Goal: Transaction & Acquisition: Obtain resource

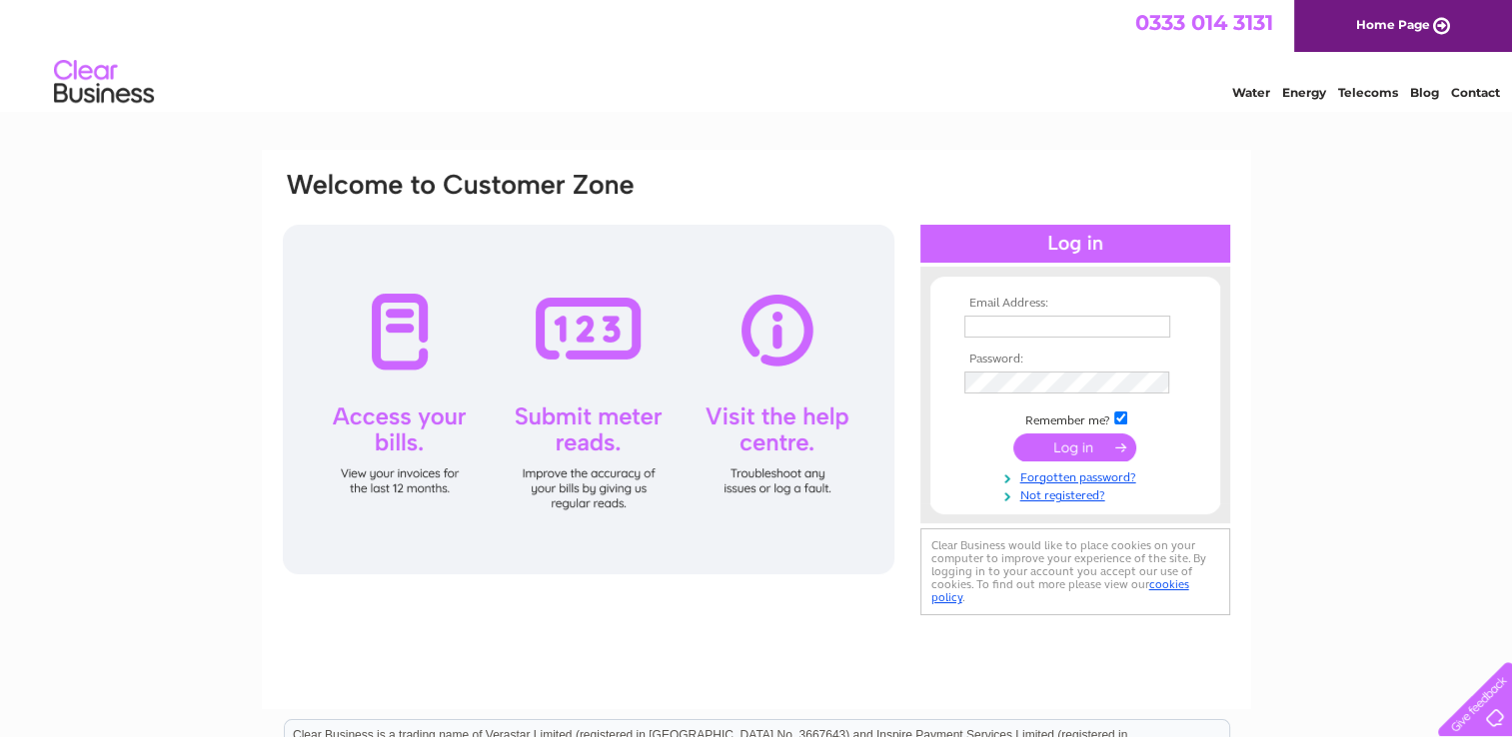
type input "info@athomeinedinburgh.co.uk"
click at [1046, 446] on input "submit" at bounding box center [1074, 448] width 123 height 28
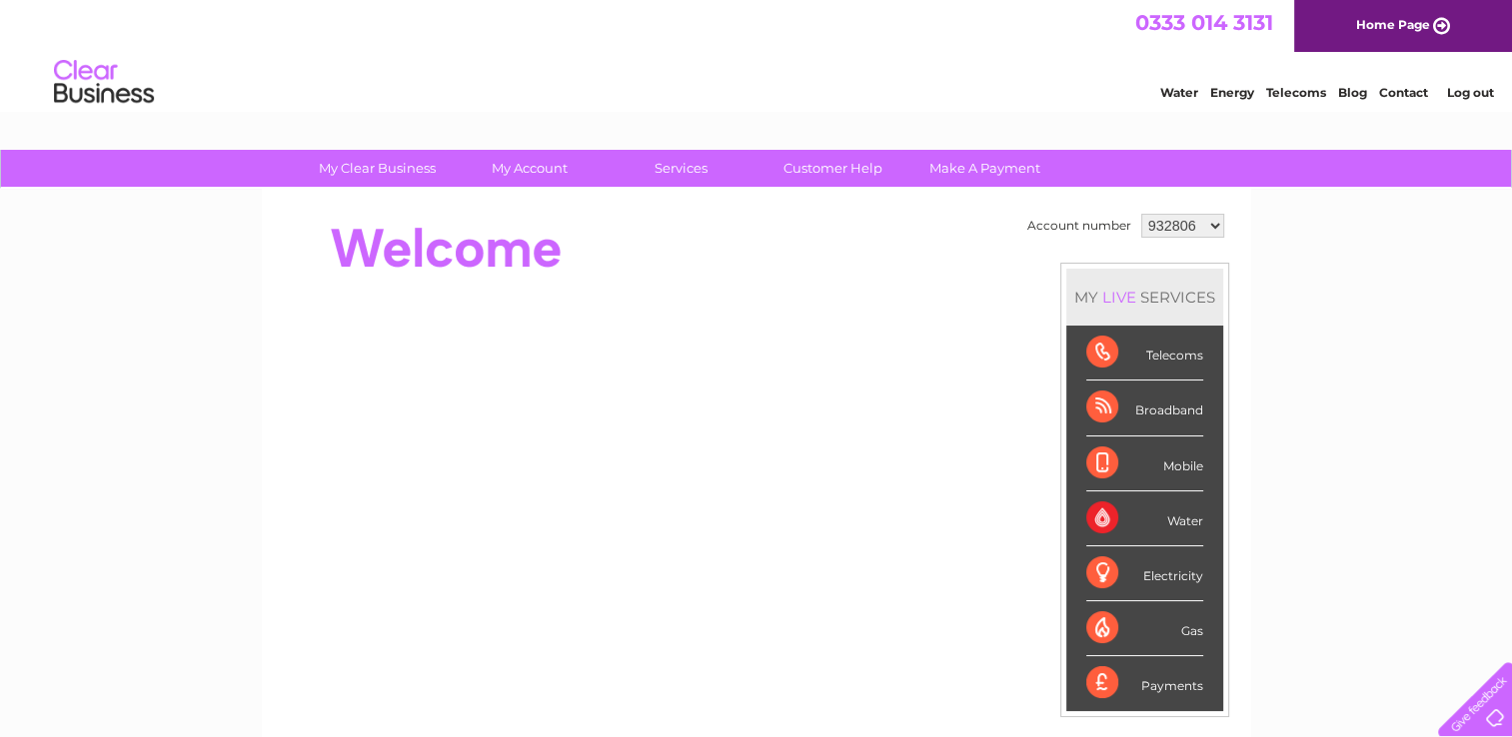
click at [1187, 222] on select "932806 1120556" at bounding box center [1182, 226] width 83 height 24
click at [1194, 218] on select "932806 1120556" at bounding box center [1182, 226] width 83 height 24
select select "1120556"
click at [1141, 214] on select "932806 1120556" at bounding box center [1182, 226] width 83 height 24
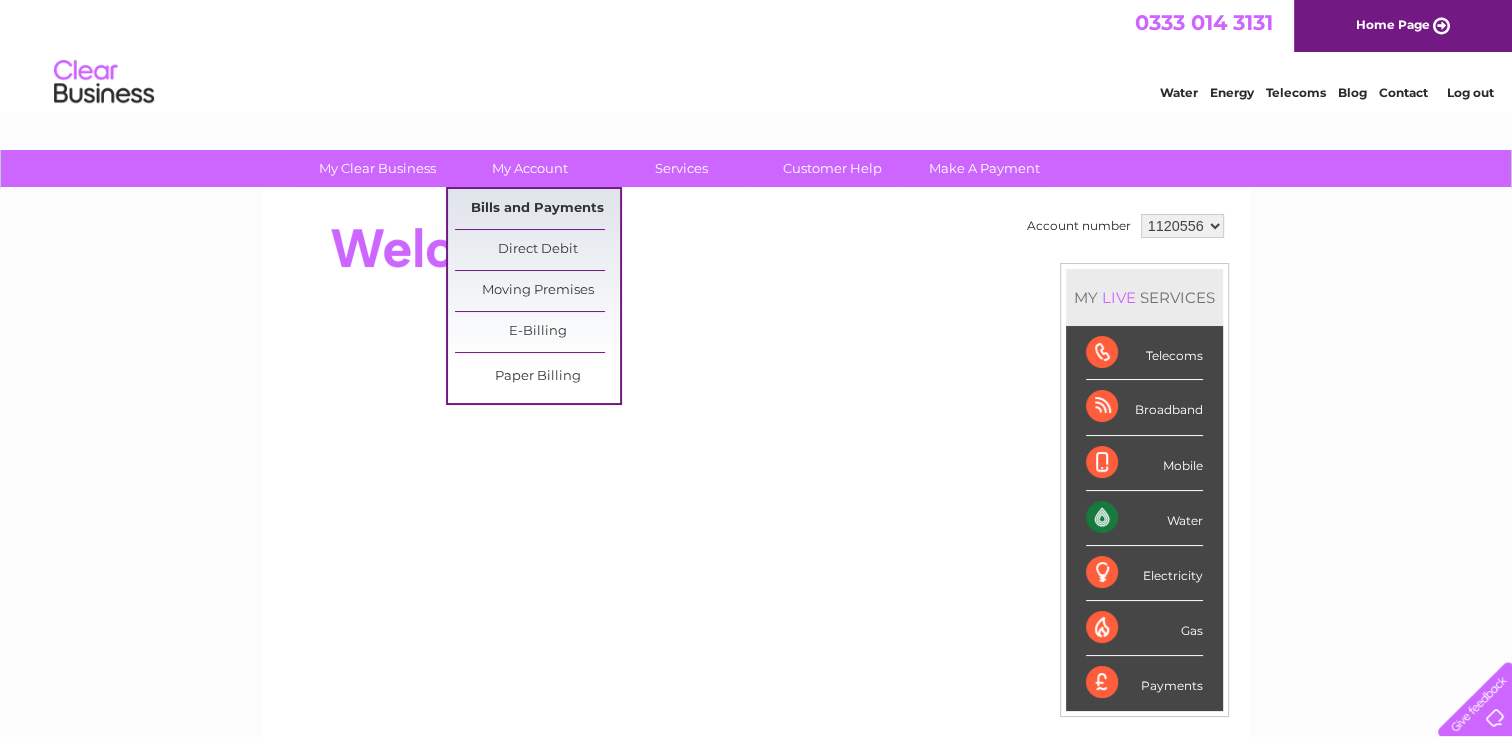
click at [523, 201] on link "Bills and Payments" at bounding box center [537, 209] width 165 height 40
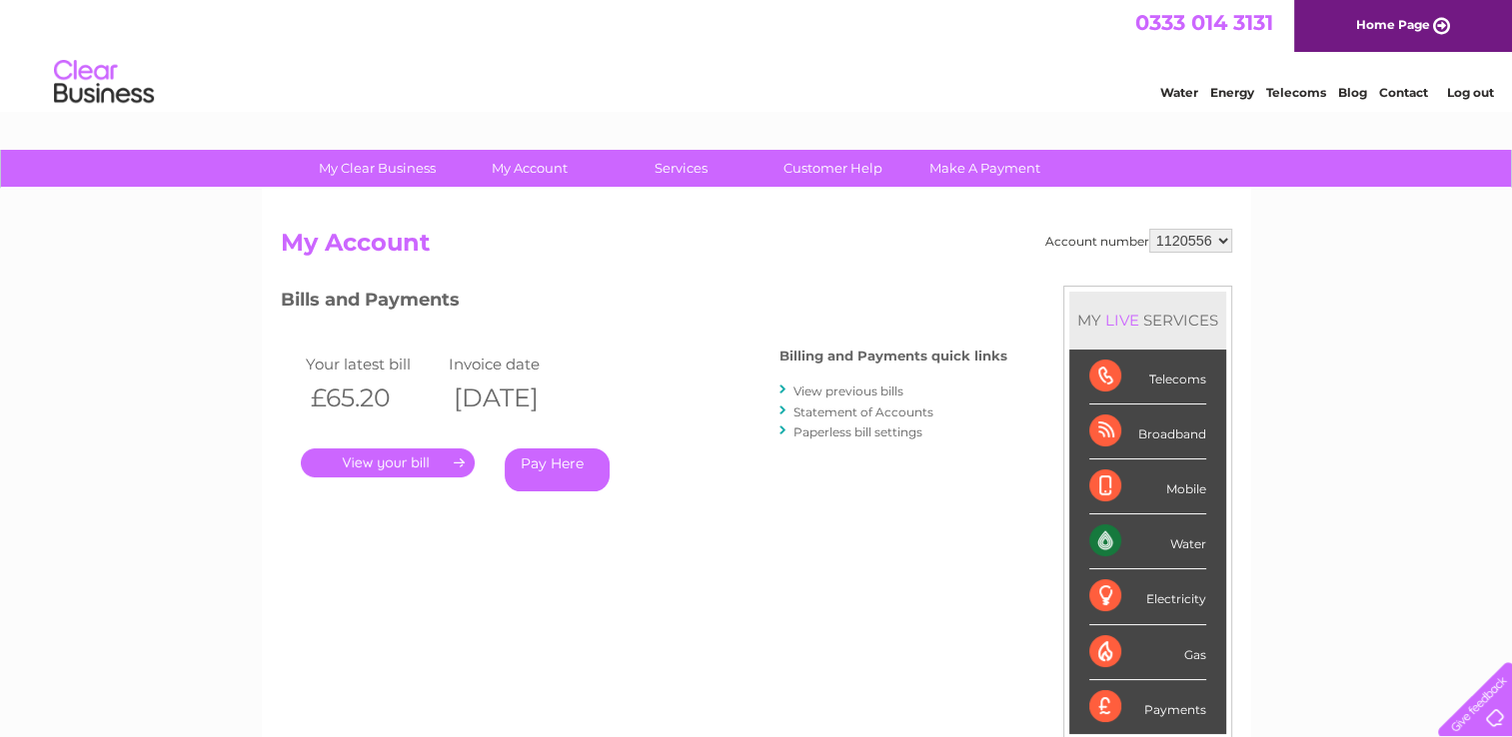
click at [430, 462] on link "." at bounding box center [388, 463] width 174 height 29
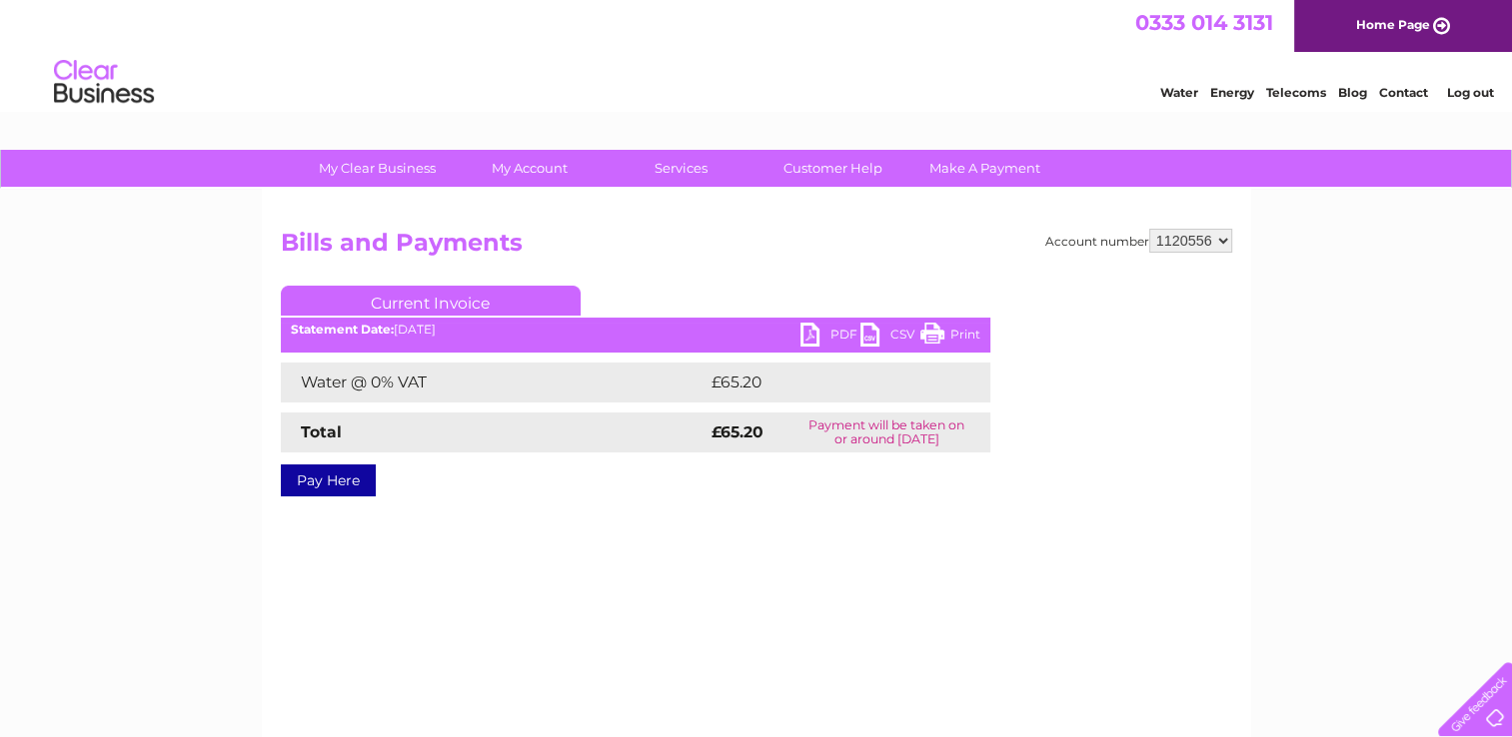
click at [809, 338] on link "PDF" at bounding box center [830, 337] width 60 height 29
